Goal: Find specific page/section: Find specific page/section

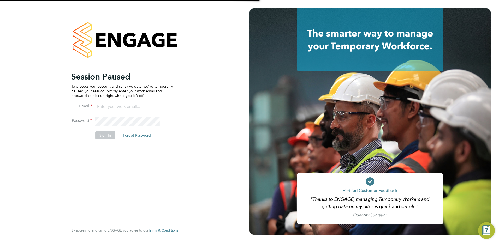
type input "[PERSON_NAME][EMAIL_ADDRESS][PERSON_NAME][DOMAIN_NAME]"
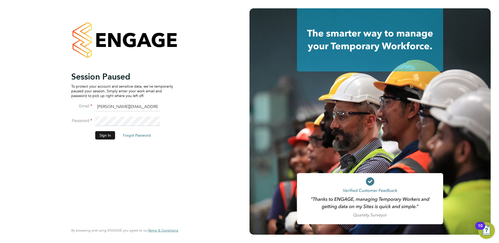
click at [109, 135] on button "Sign In" at bounding box center [105, 135] width 20 height 8
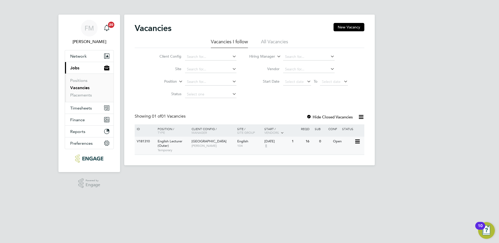
click at [282, 142] on div "06 Oct 2025" at bounding box center [277, 141] width 25 height 4
